Goal: Task Accomplishment & Management: Use online tool/utility

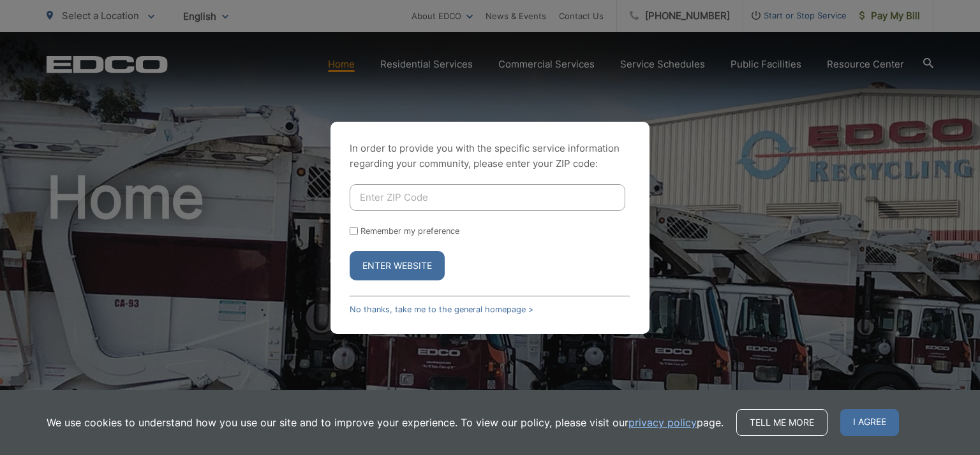
click at [415, 196] on input "Enter ZIP Code" at bounding box center [486, 197] width 275 height 27
type input "91945"
click at [355, 230] on input "Remember my preference" at bounding box center [353, 231] width 8 height 8
checkbox input "true"
click at [373, 264] on button "Enter Website" at bounding box center [396, 265] width 95 height 29
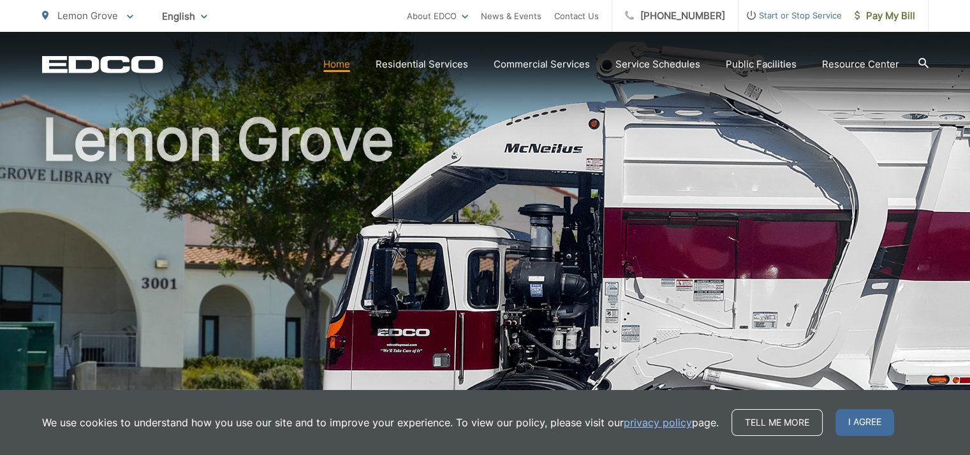
scroll to position [191, 0]
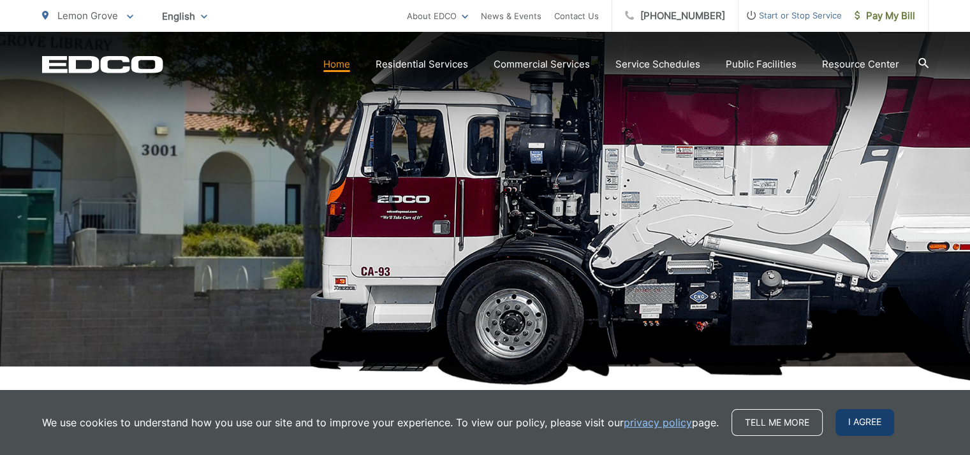
click at [844, 421] on span "I agree" at bounding box center [864, 422] width 59 height 27
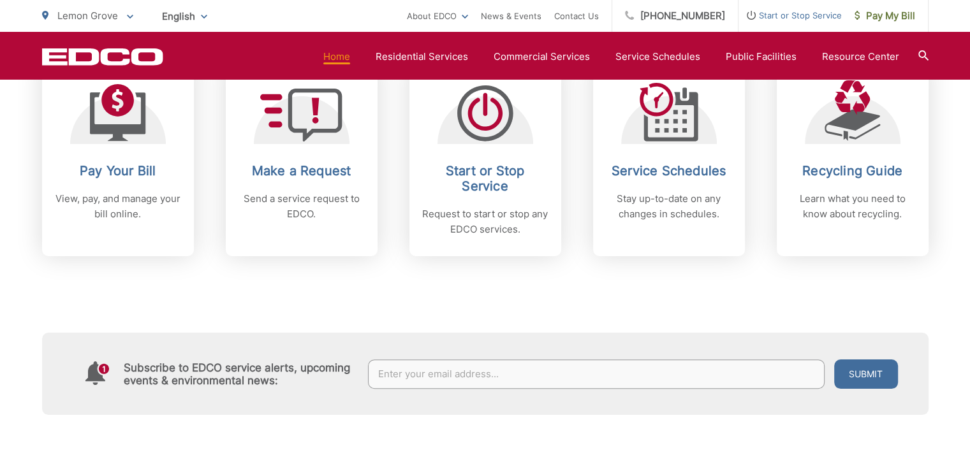
scroll to position [574, 0]
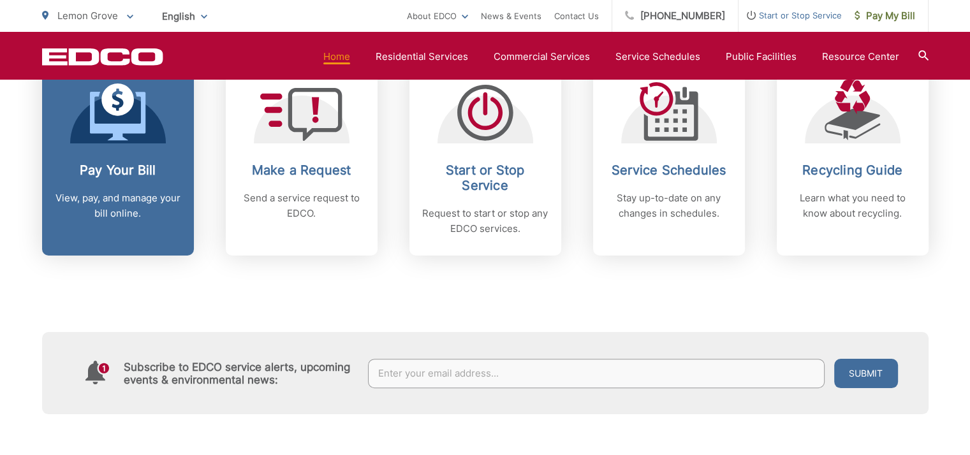
drag, startPoint x: 154, startPoint y: 172, endPoint x: 139, endPoint y: 161, distance: 17.9
click at [154, 171] on h2 "Pay Your Bill" at bounding box center [118, 170] width 126 height 15
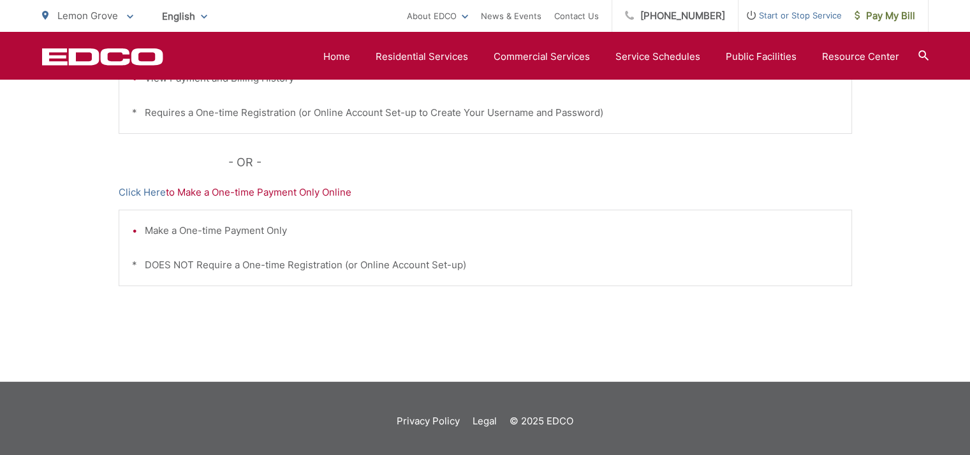
scroll to position [446, 0]
click at [151, 189] on link "Click Here" at bounding box center [142, 191] width 47 height 15
